Goal: Transaction & Acquisition: Purchase product/service

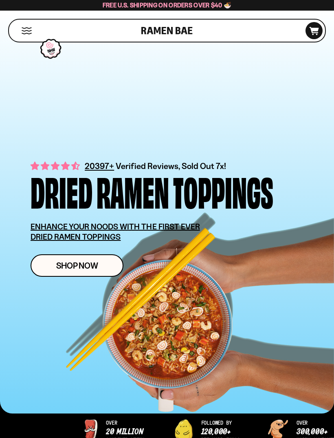
click at [27, 30] on button "Mobile Menu Trigger" at bounding box center [26, 30] width 11 height 7
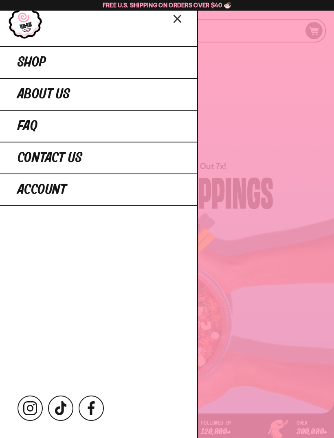
click at [81, 62] on link "Shop" at bounding box center [98, 62] width 197 height 32
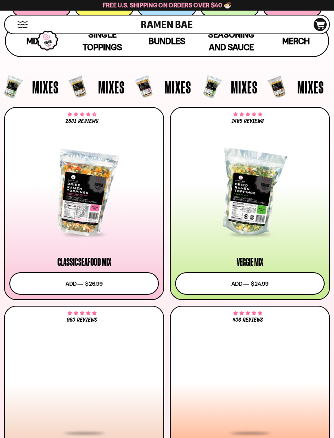
scroll to position [182, 0]
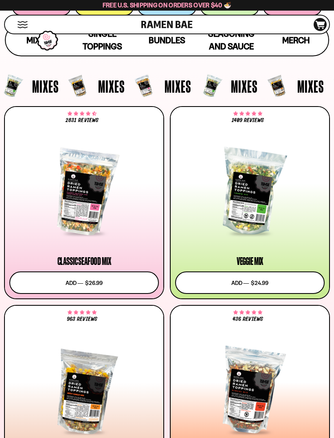
click at [129, 280] on button "Add to cart Add ― Regular price $26.99 Regular price Sale price $26.99 Unit pri…" at bounding box center [84, 282] width 150 height 22
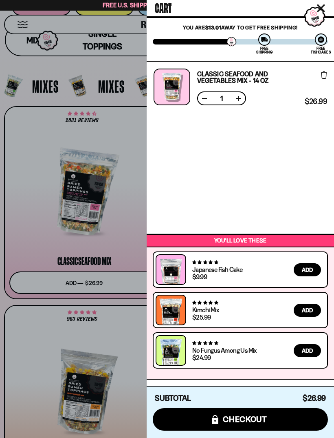
click at [322, 9] on icon "Close cart" at bounding box center [321, 7] width 7 height 7
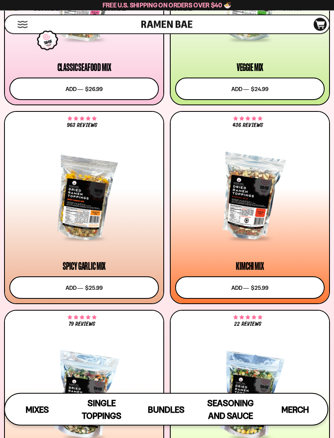
scroll to position [366, 0]
click at [279, 293] on button "Add to cart Add ― Regular price $25.99 Regular price Sale price $25.99 Unit pri…" at bounding box center [250, 287] width 150 height 22
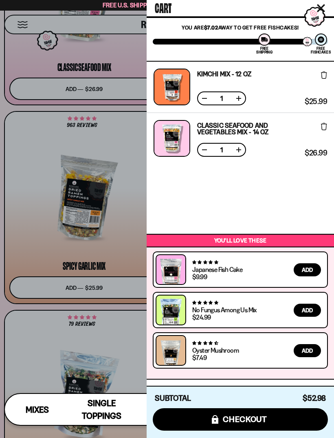
click at [322, 7] on icon "Close cart" at bounding box center [321, 7] width 7 height 7
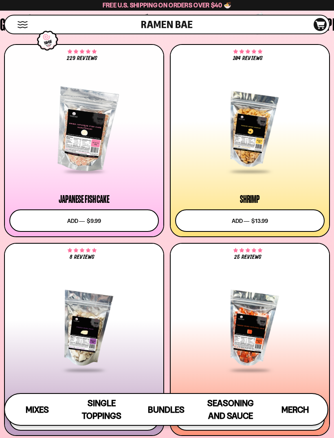
scroll to position [875, 0]
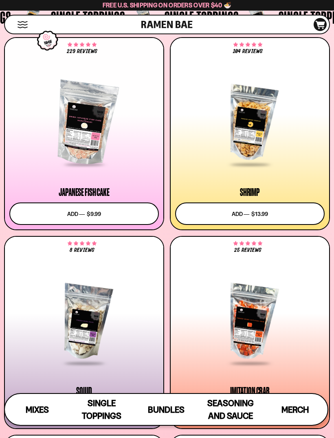
click at [127, 216] on button "Add to cart Add ― Regular price $9.99 Regular price Sale price $9.99 Unit price…" at bounding box center [84, 213] width 150 height 22
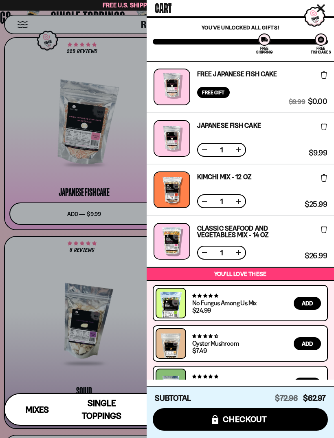
click at [324, 6] on icon "Close cart" at bounding box center [321, 7] width 7 height 7
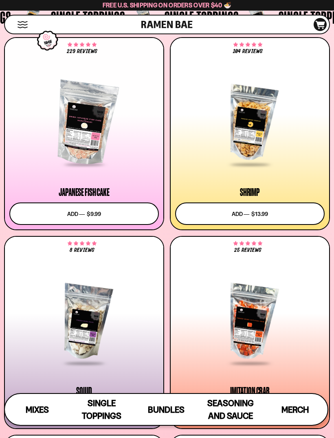
click at [273, 217] on button "Add to cart Add ― Regular price $13.99 Regular price Sale price $13.99 Unit pri…" at bounding box center [250, 213] width 150 height 22
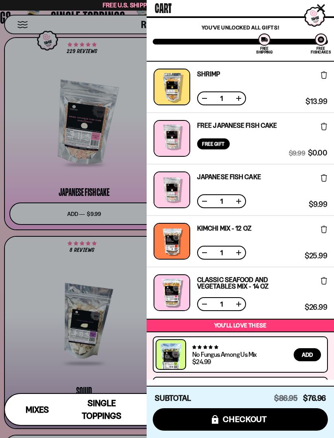
click at [323, 8] on icon "Close cart" at bounding box center [321, 8] width 8 height 8
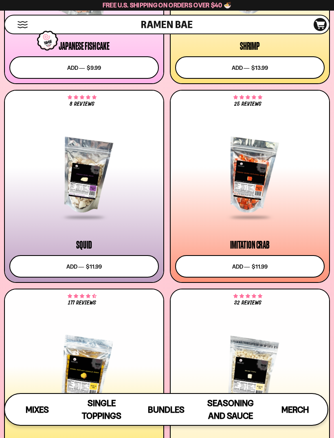
scroll to position [1023, 0]
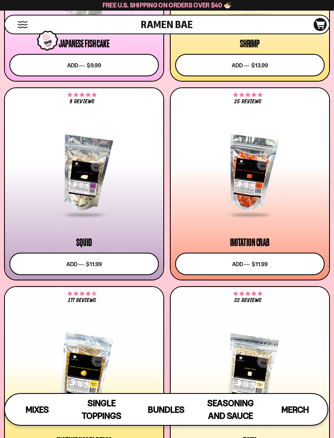
click at [259, 262] on button "Add to cart Add ― Regular price $11.99 Regular price Sale price $11.99 Unit pri…" at bounding box center [250, 263] width 150 height 22
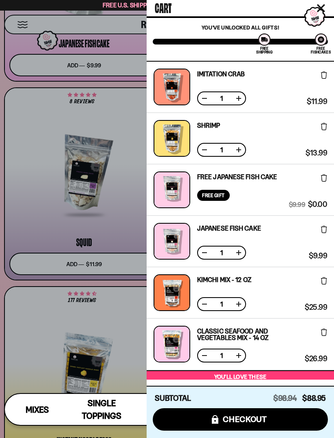
click at [324, 8] on icon "Close cart" at bounding box center [321, 8] width 8 height 8
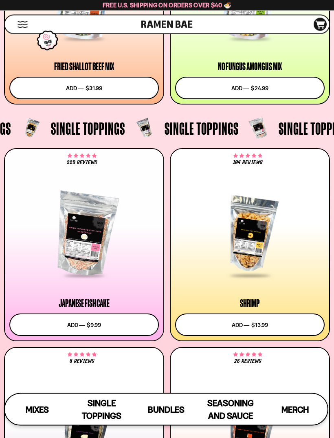
scroll to position [721, 0]
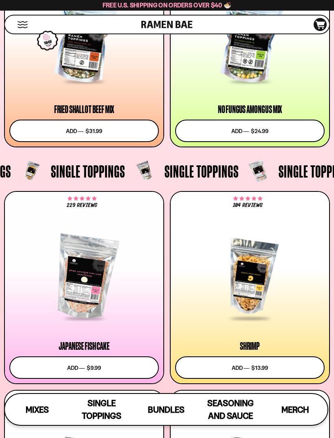
click at [321, 24] on icon at bounding box center [320, 25] width 9 height 8
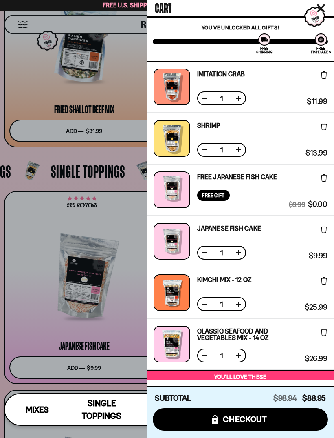
scroll to position [0, 0]
click at [303, 24] on div "You are $-28.95 away to get Free Fishcakes! You've unlocked all gifts! Free Shi…" at bounding box center [241, 39] width 188 height 44
click at [319, 5] on icon "Close cart" at bounding box center [321, 7] width 7 height 7
